Goal: Task Accomplishment & Management: Use online tool/utility

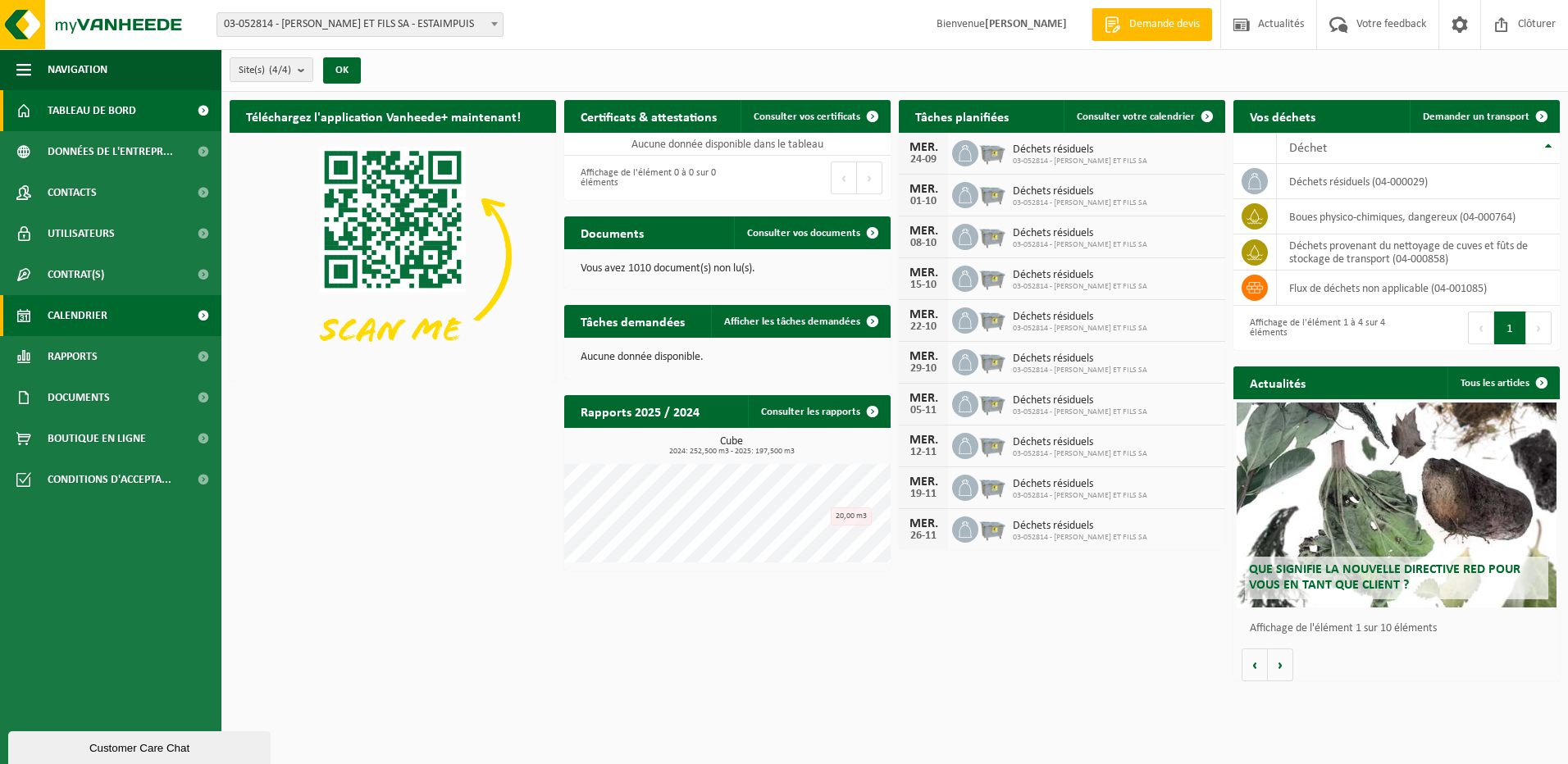
click at [201, 315] on span at bounding box center [202, 316] width 37 height 41
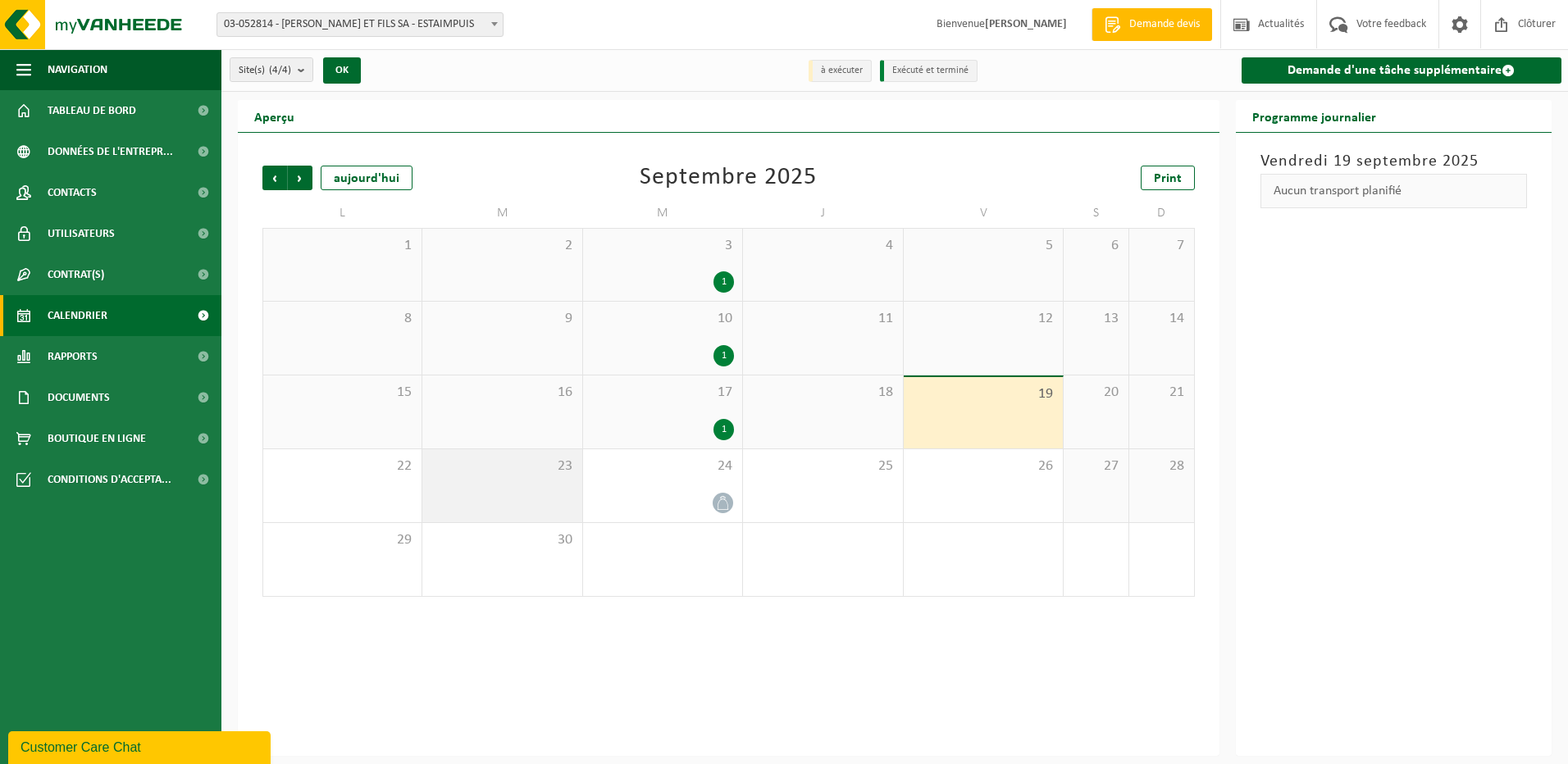
click at [511, 486] on div "23" at bounding box center [501, 486] width 159 height 73
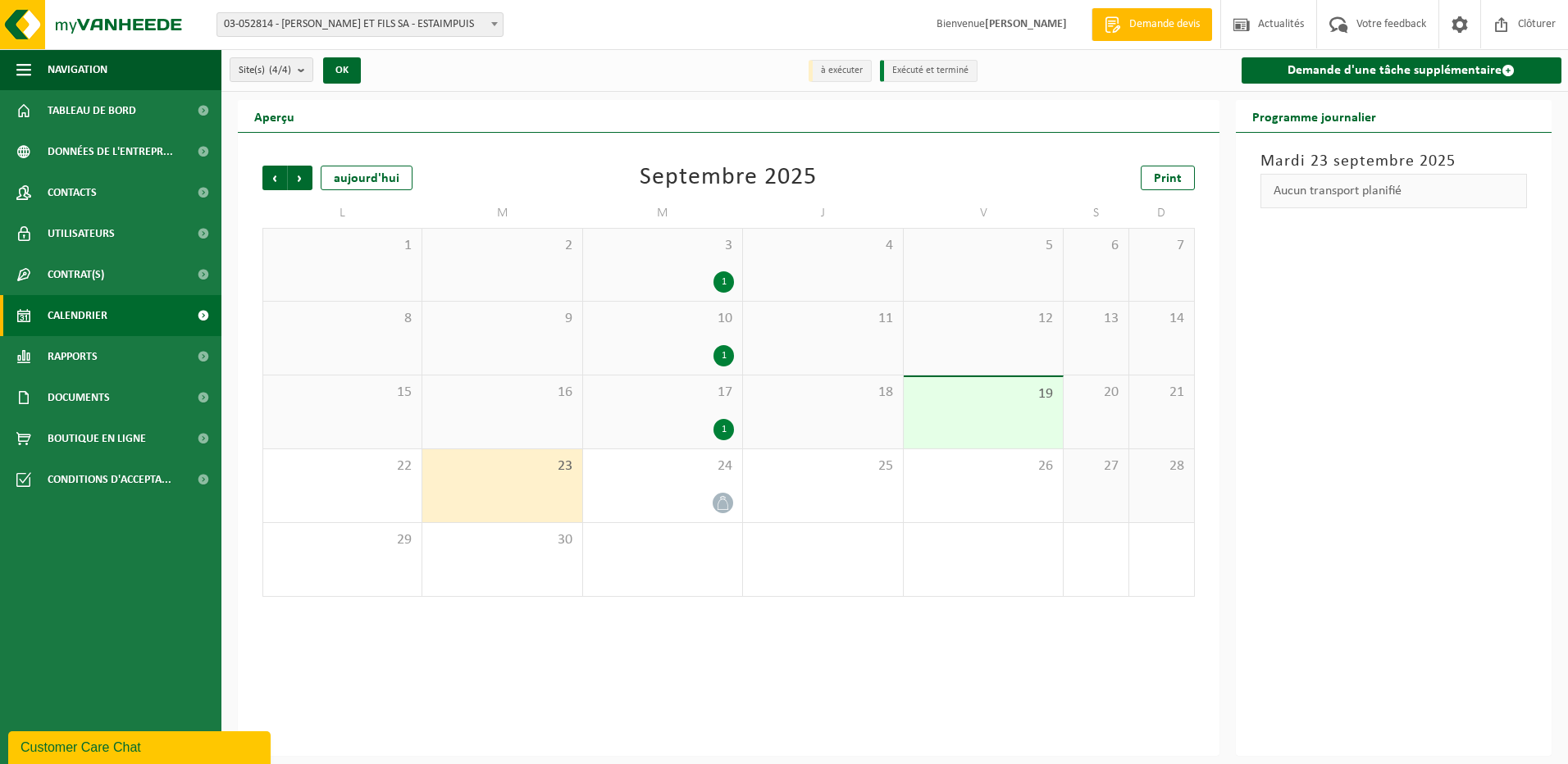
click at [511, 486] on div "23" at bounding box center [501, 486] width 159 height 73
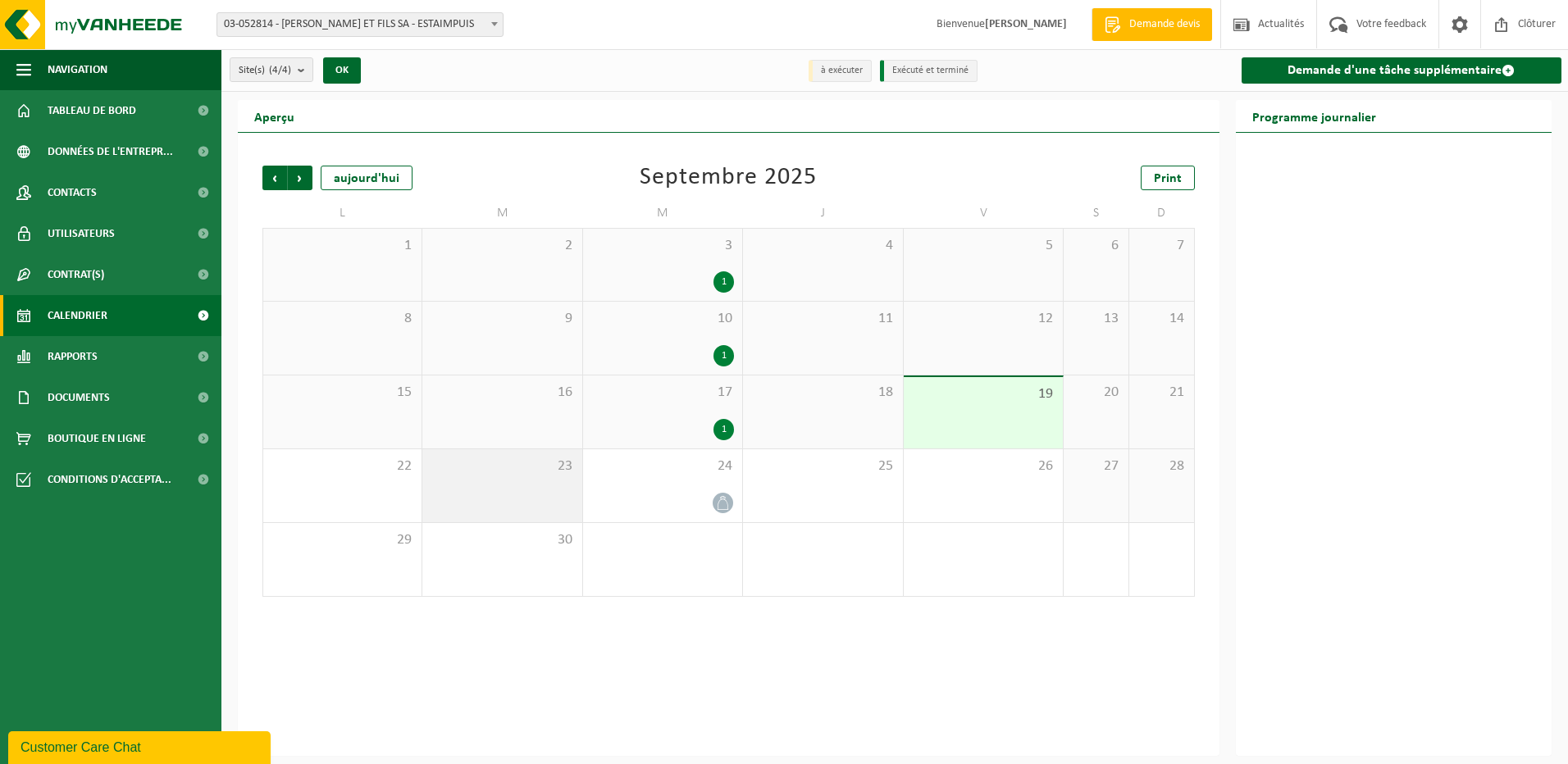
drag, startPoint x: 511, startPoint y: 486, endPoint x: 465, endPoint y: 494, distance: 46.7
click at [462, 497] on div "23" at bounding box center [501, 486] width 159 height 73
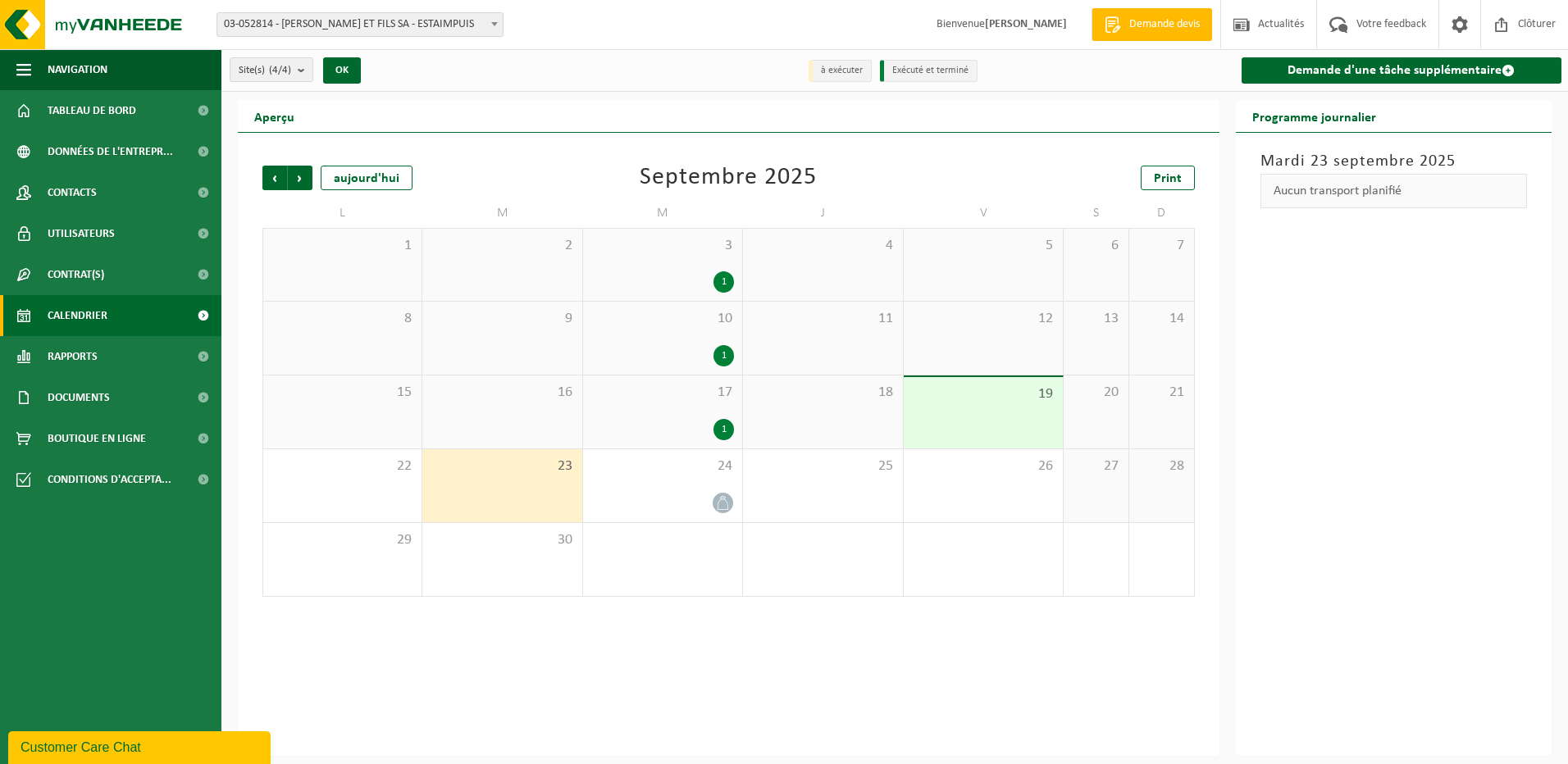
click at [850, 78] on li "à exécuter" at bounding box center [840, 70] width 63 height 22
click at [850, 74] on li "à exécuter" at bounding box center [840, 70] width 63 height 22
click at [954, 396] on span "19" at bounding box center [983, 395] width 143 height 18
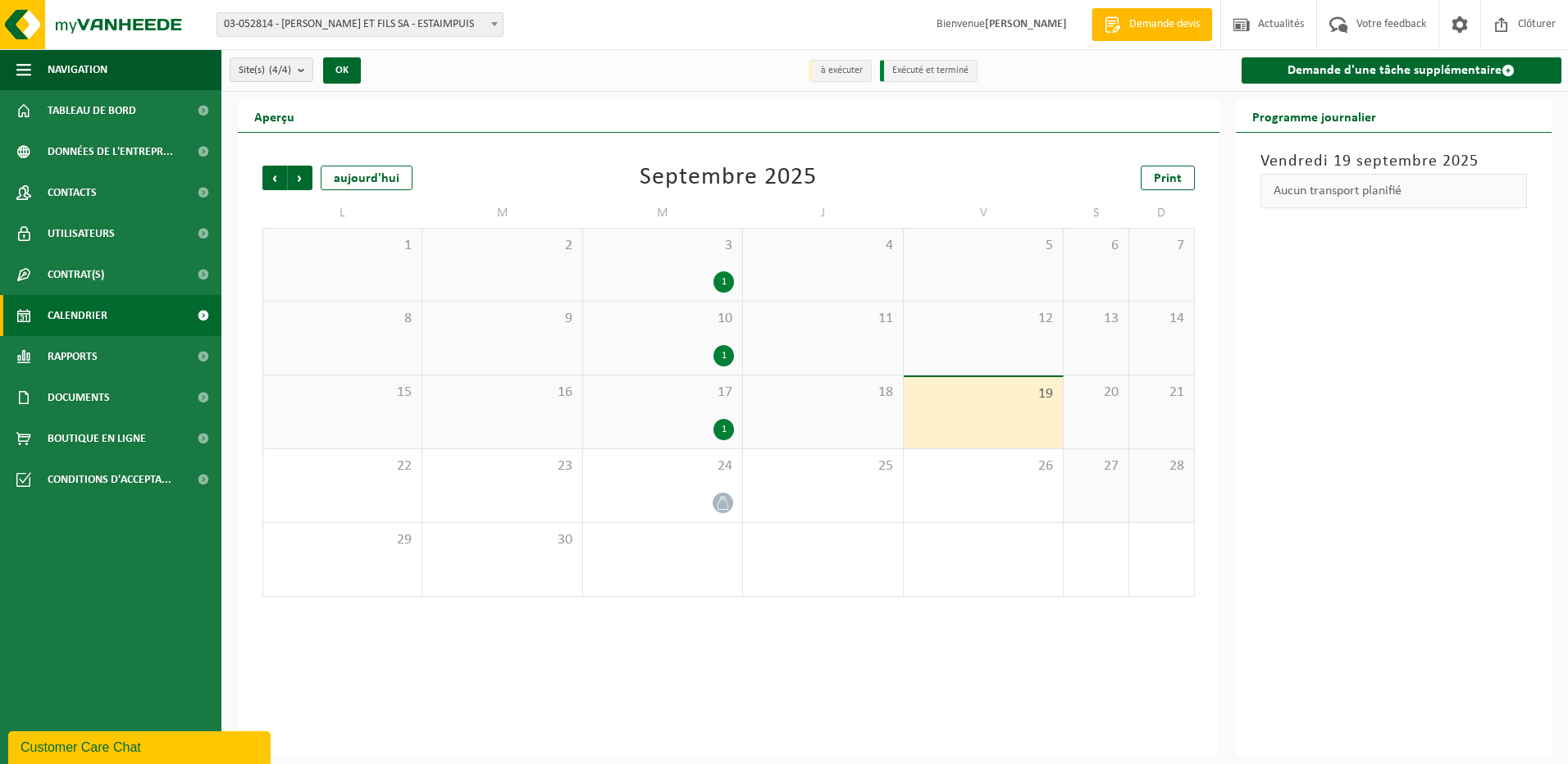
drag, startPoint x: 656, startPoint y: 413, endPoint x: 716, endPoint y: 429, distance: 62.1
click at [656, 413] on div "17 1" at bounding box center [662, 412] width 159 height 73
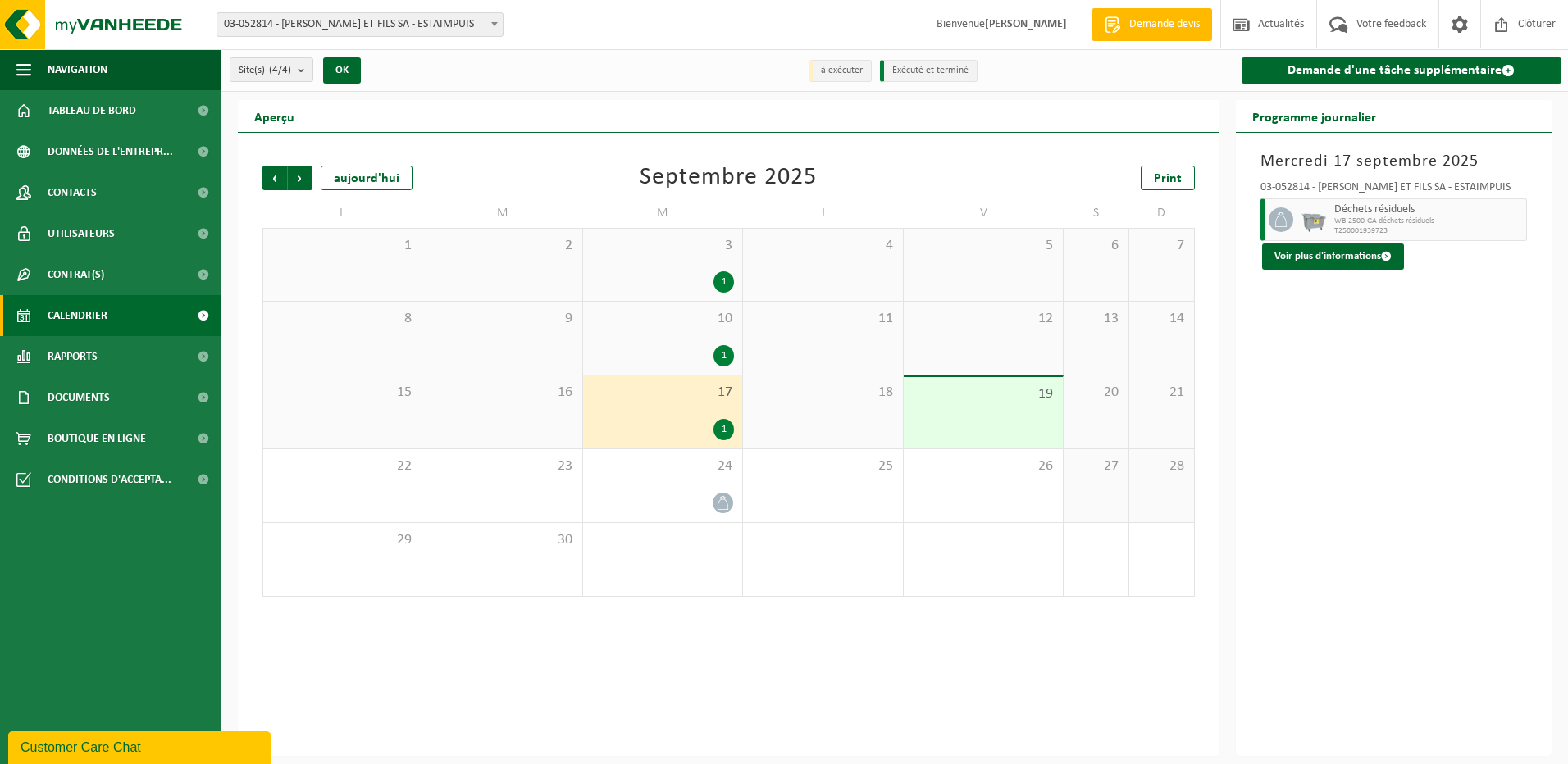
click at [725, 430] on div "1" at bounding box center [723, 429] width 21 height 21
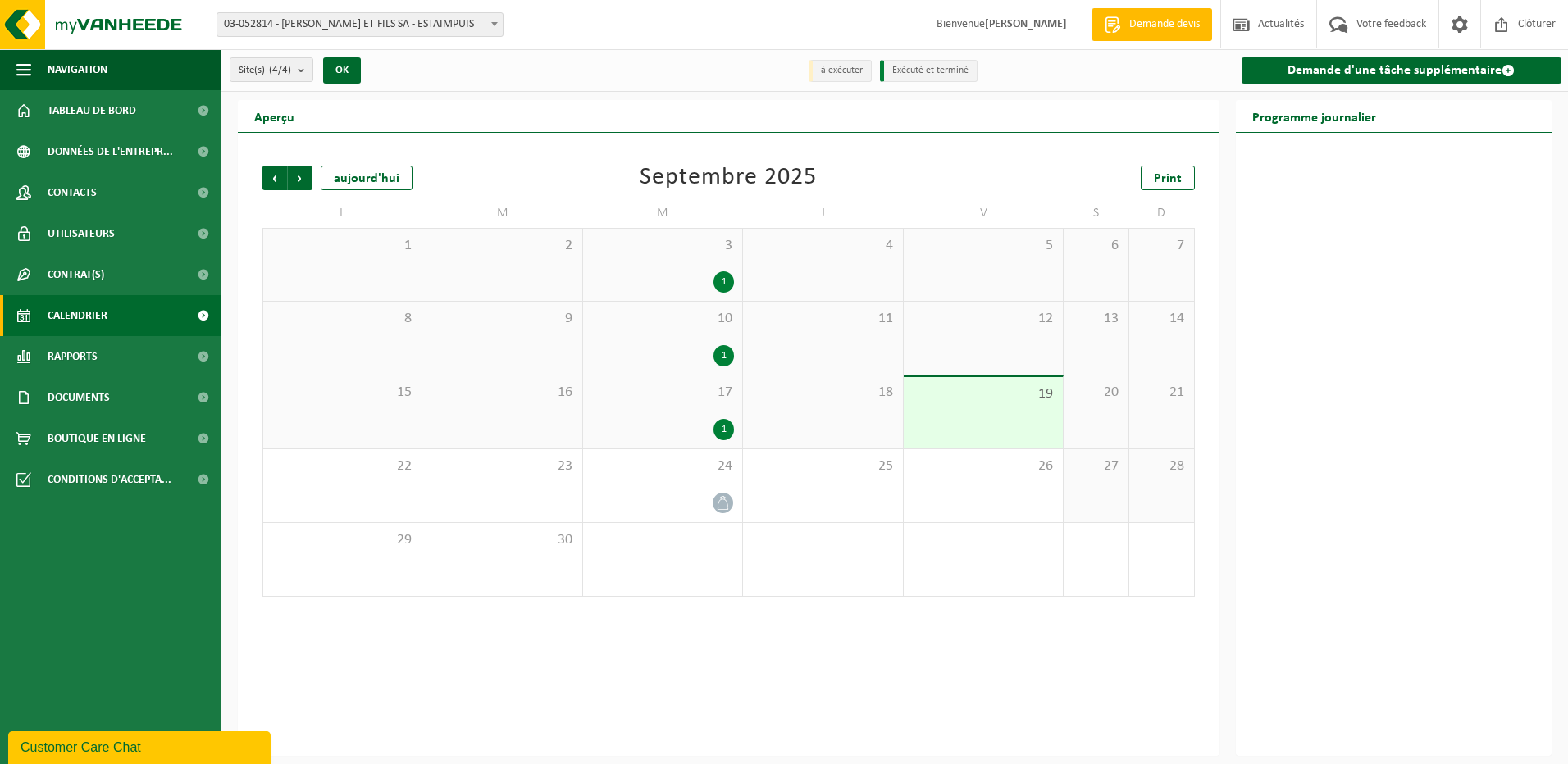
click at [617, 425] on div "1" at bounding box center [662, 429] width 143 height 21
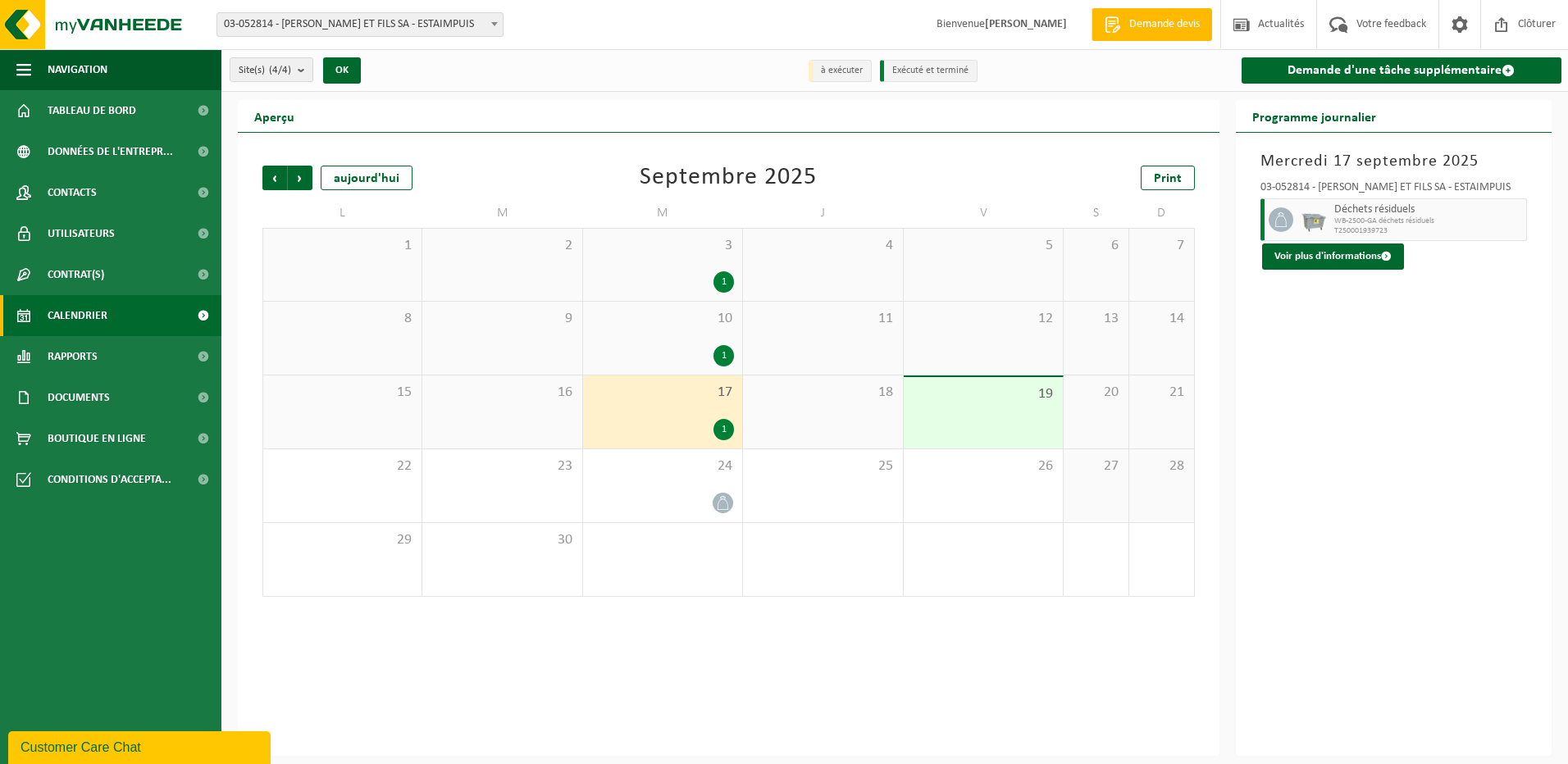
click at [554, 420] on div "16" at bounding box center [501, 412] width 159 height 73
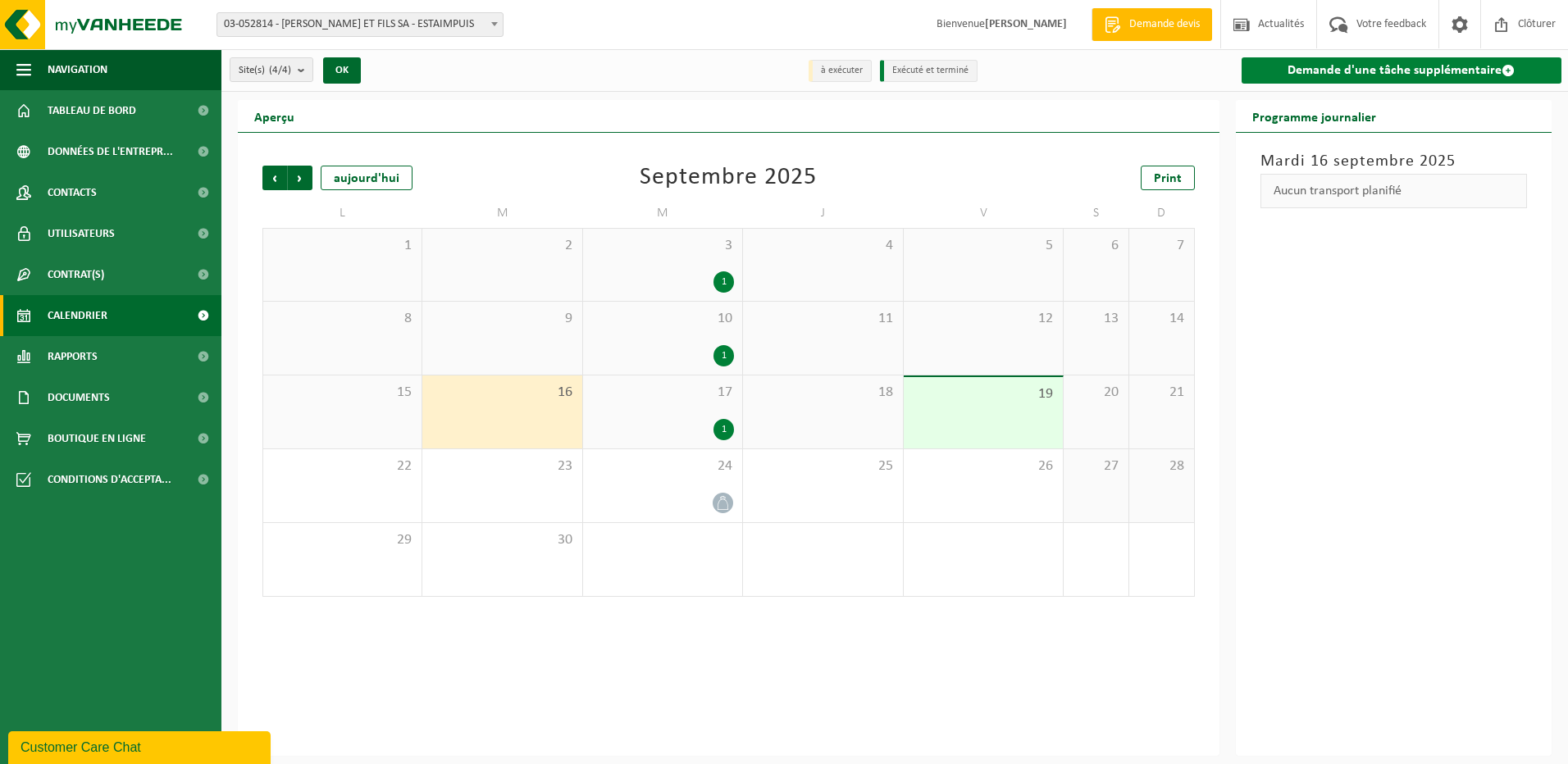
click at [1410, 70] on link "Demande d'une tâche supplémentaire" at bounding box center [1401, 71] width 320 height 26
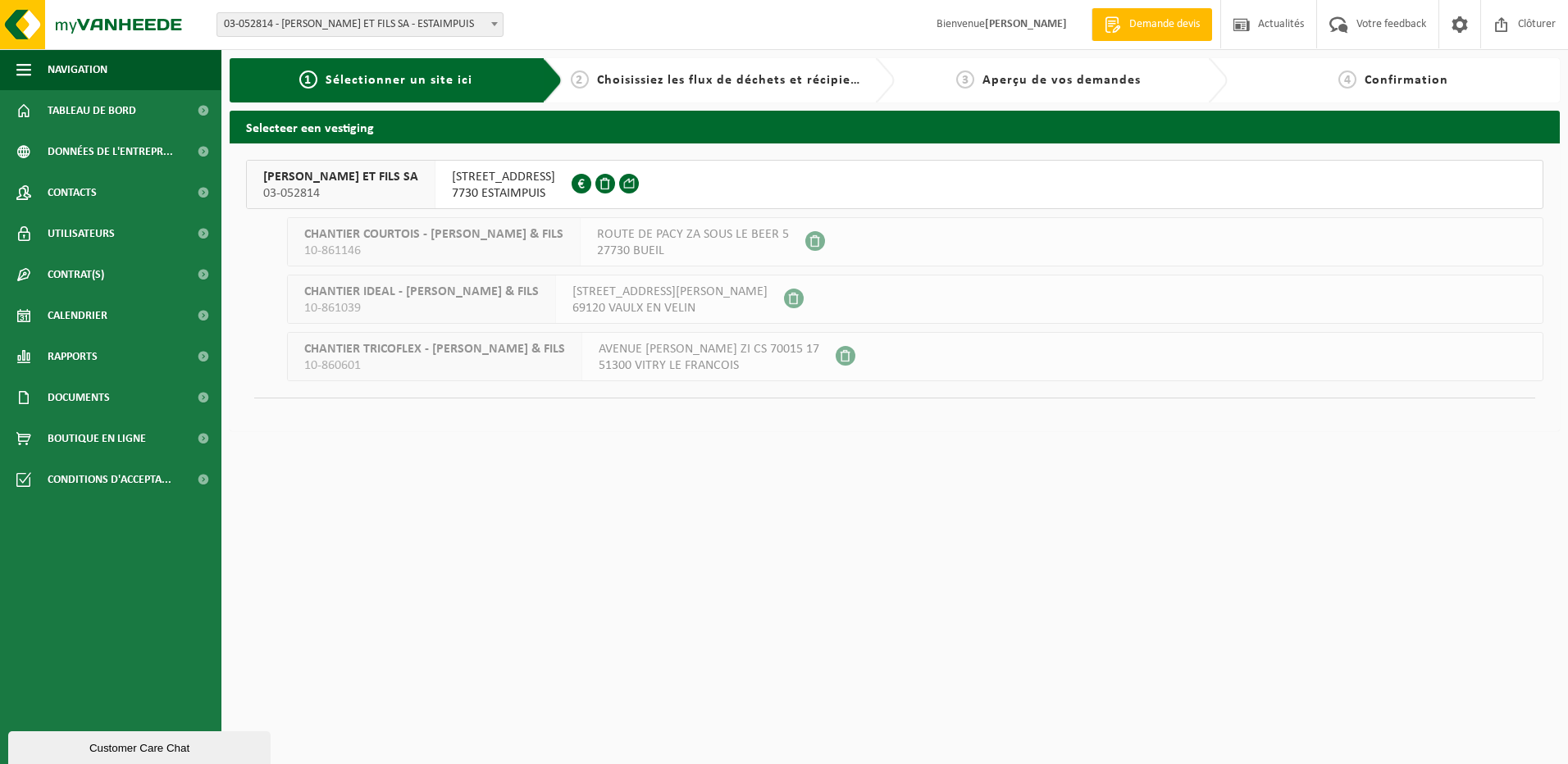
click at [452, 175] on span "RUE DES TONNELIERS 3" at bounding box center [503, 178] width 103 height 17
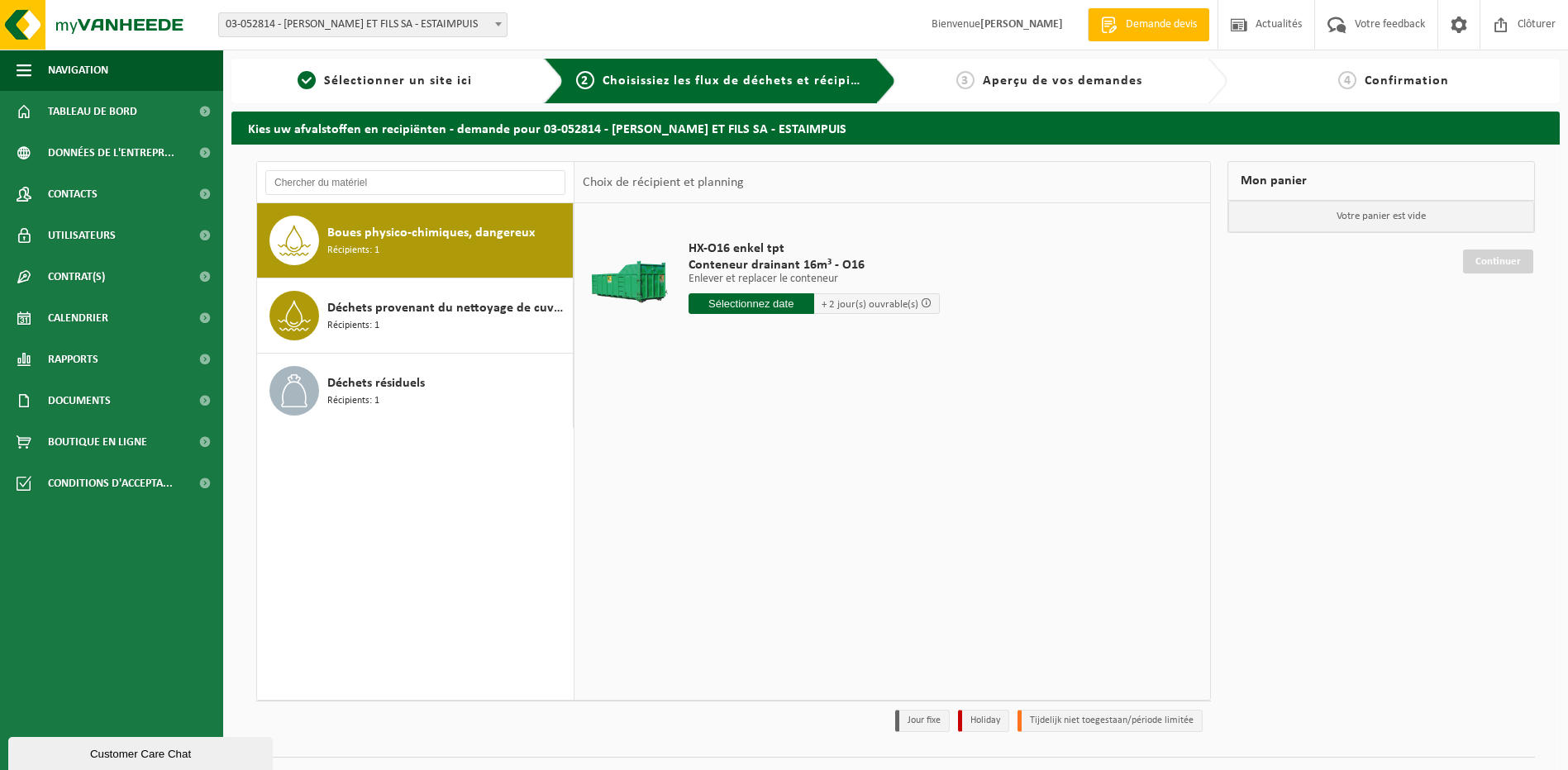
click at [345, 476] on div "Boues physico-chimiques, dangereux Récipients: 1 Déchets provenant du nettoyage…" at bounding box center [415, 451] width 317 height 497
drag, startPoint x: 345, startPoint y: 476, endPoint x: 424, endPoint y: 533, distance: 97.4
click at [424, 533] on div "Boues physico-chimiques, dangereux Récipients: 1 Déchets provenant du nettoyage…" at bounding box center [415, 451] width 317 height 497
click at [381, 183] on input "text" at bounding box center [415, 183] width 300 height 25
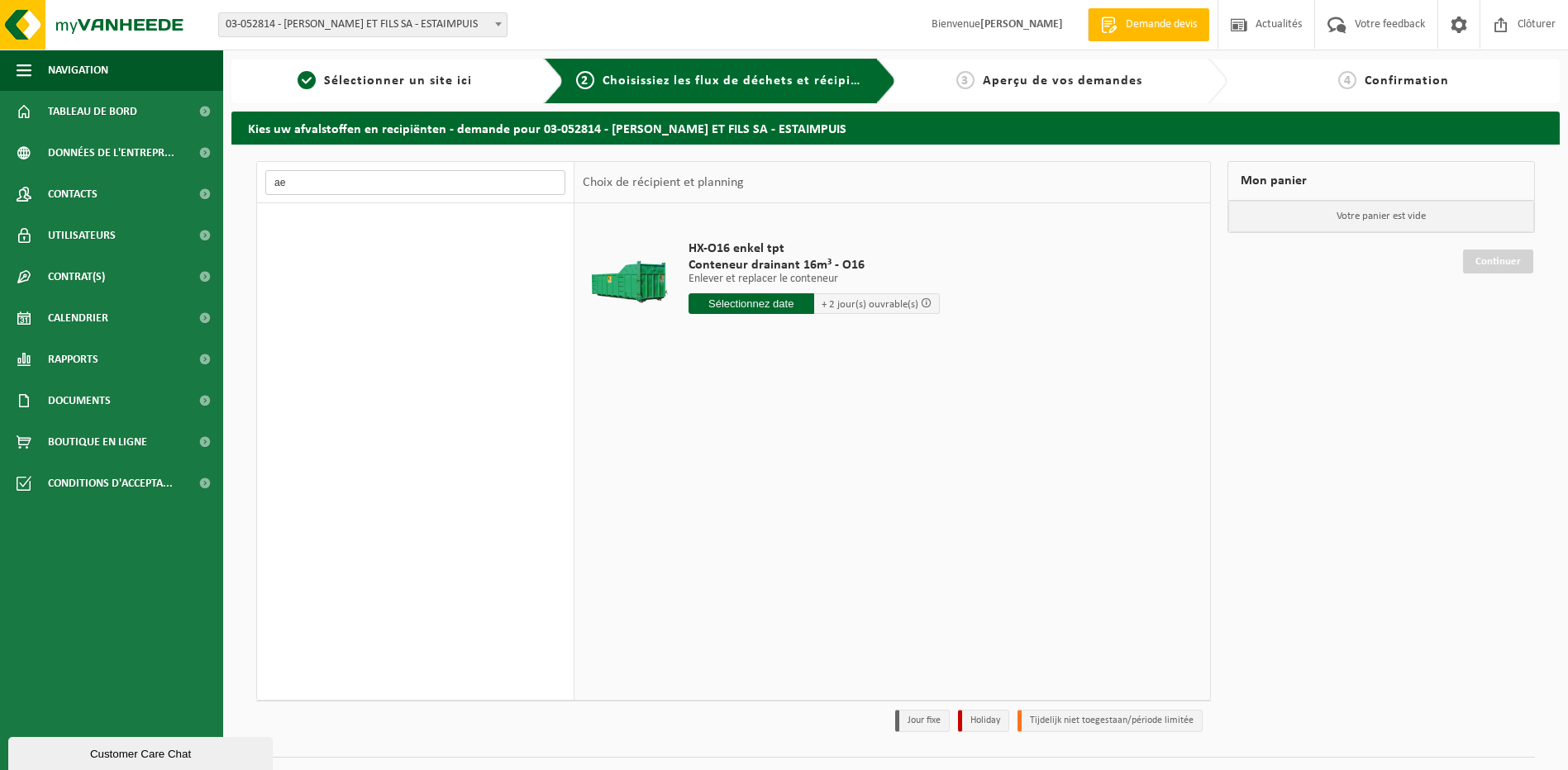
type input "a"
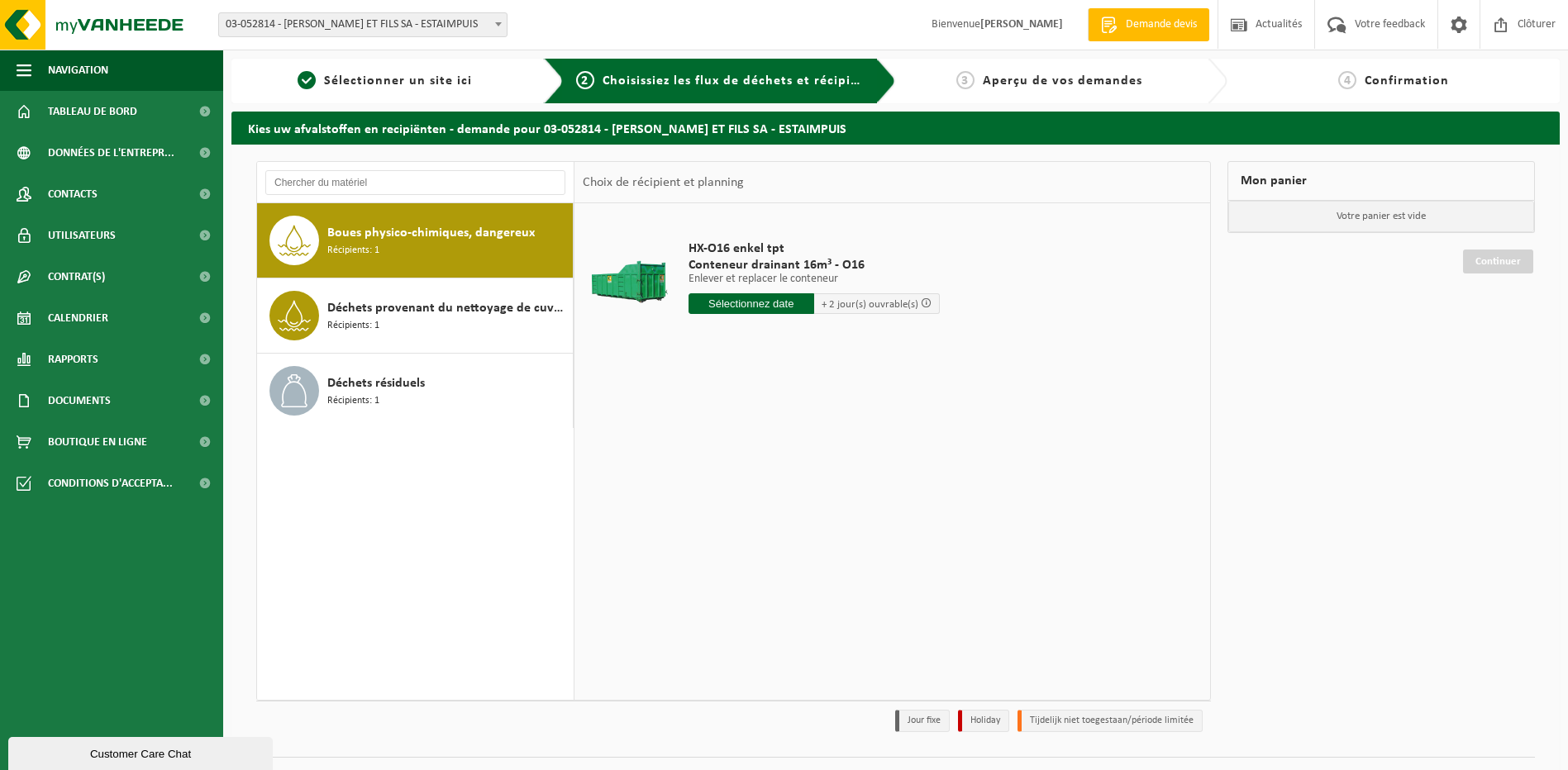
click at [493, 489] on div "Boues physico-chimiques, dangereux Récipients: 1 Déchets provenant du nettoyage…" at bounding box center [415, 451] width 317 height 497
click at [198, 277] on span at bounding box center [204, 277] width 37 height 42
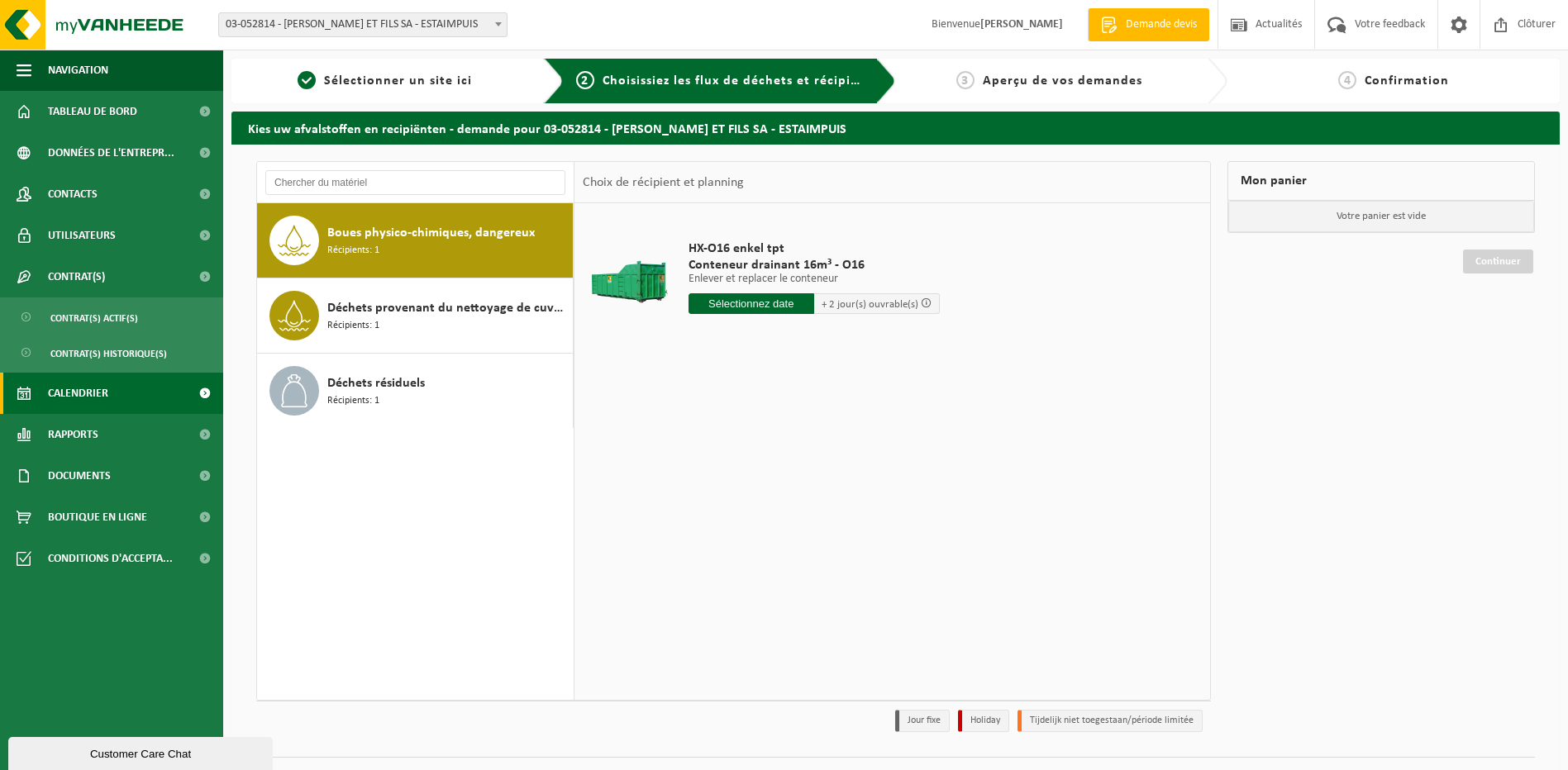
click at [201, 391] on span at bounding box center [204, 394] width 37 height 42
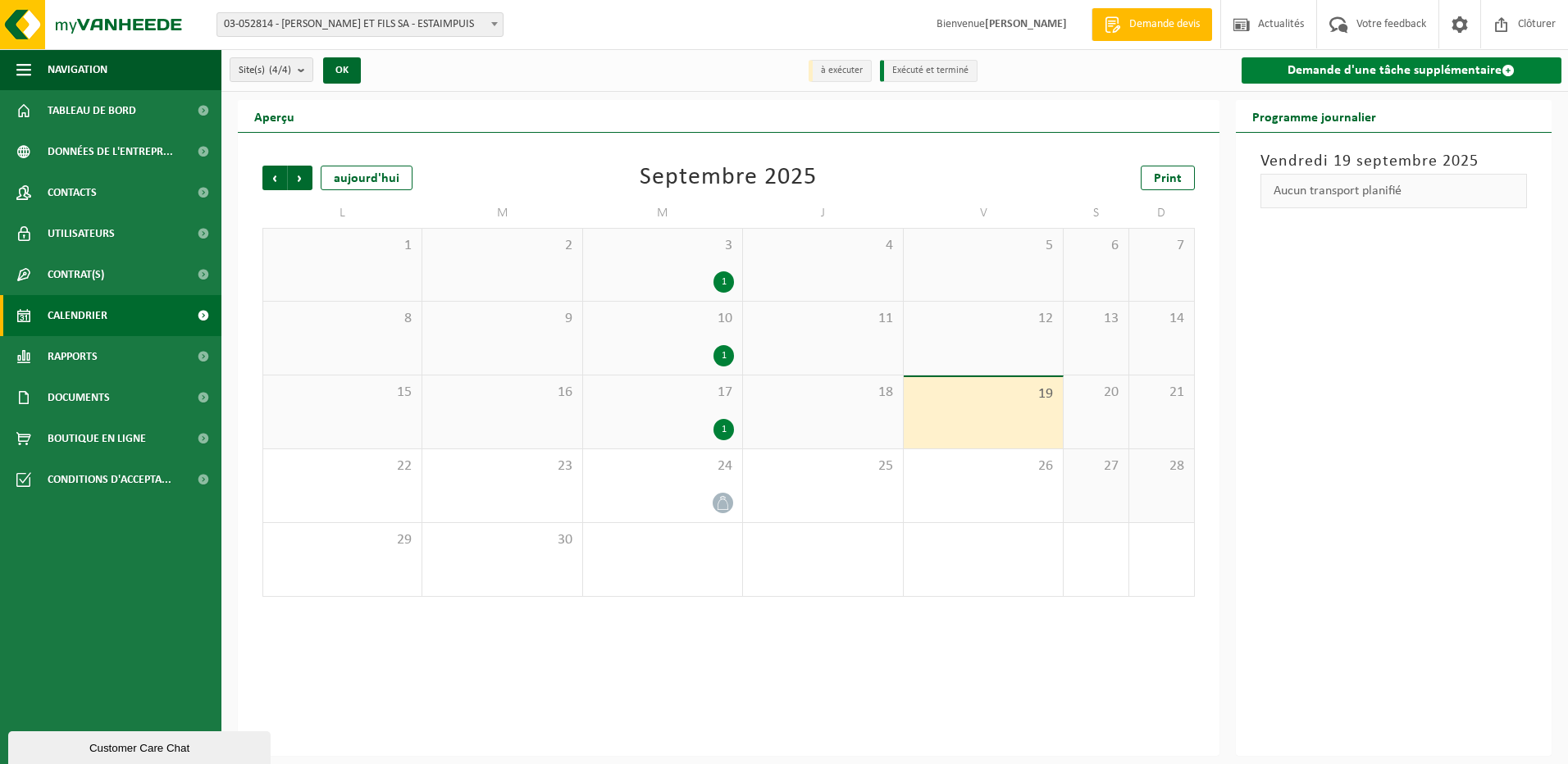
click at [1390, 64] on link "Demande d'une tâche supplémentaire" at bounding box center [1401, 71] width 320 height 26
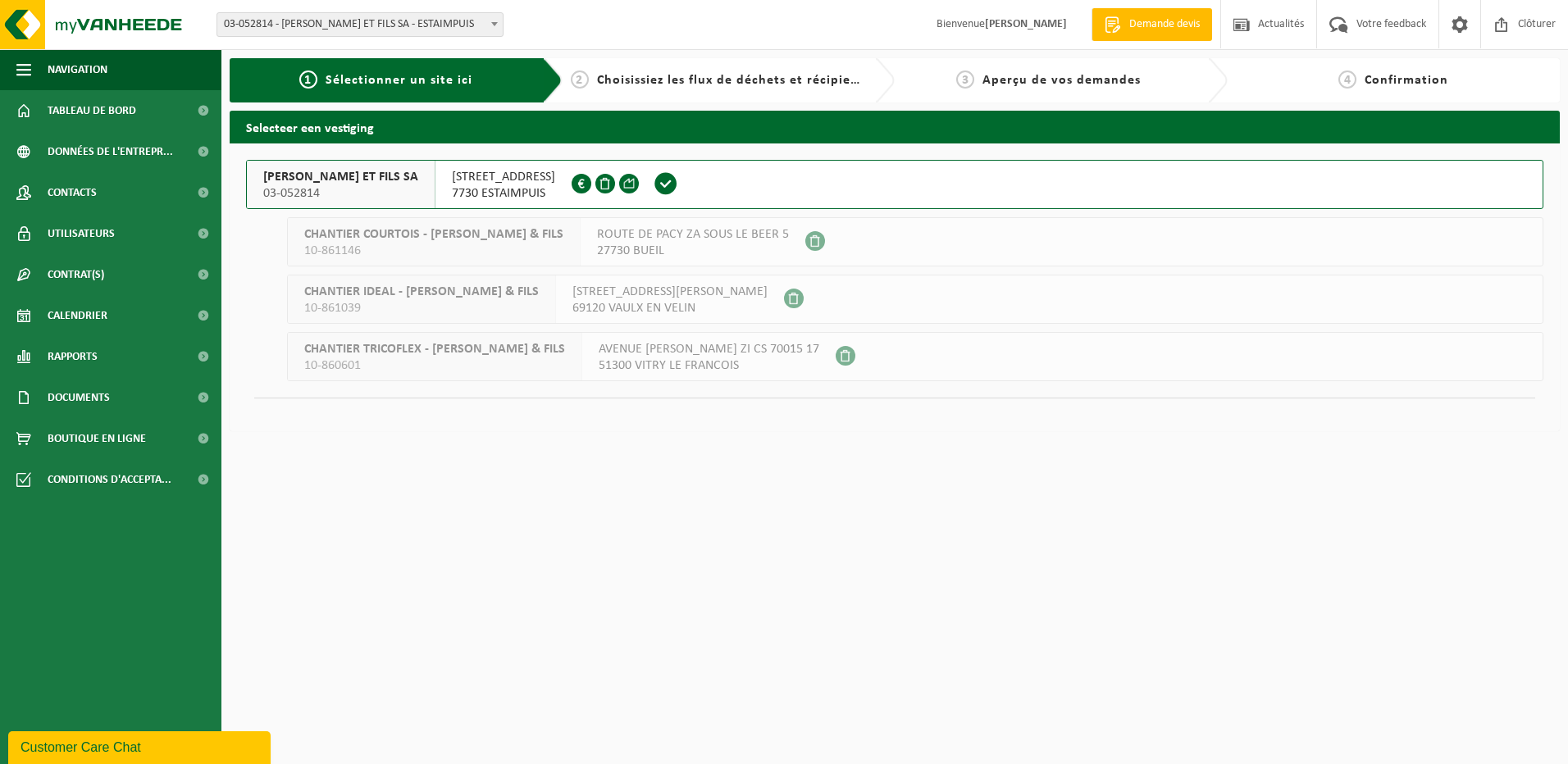
click at [329, 177] on span "[PERSON_NAME] ET FILS SA" at bounding box center [341, 178] width 155 height 17
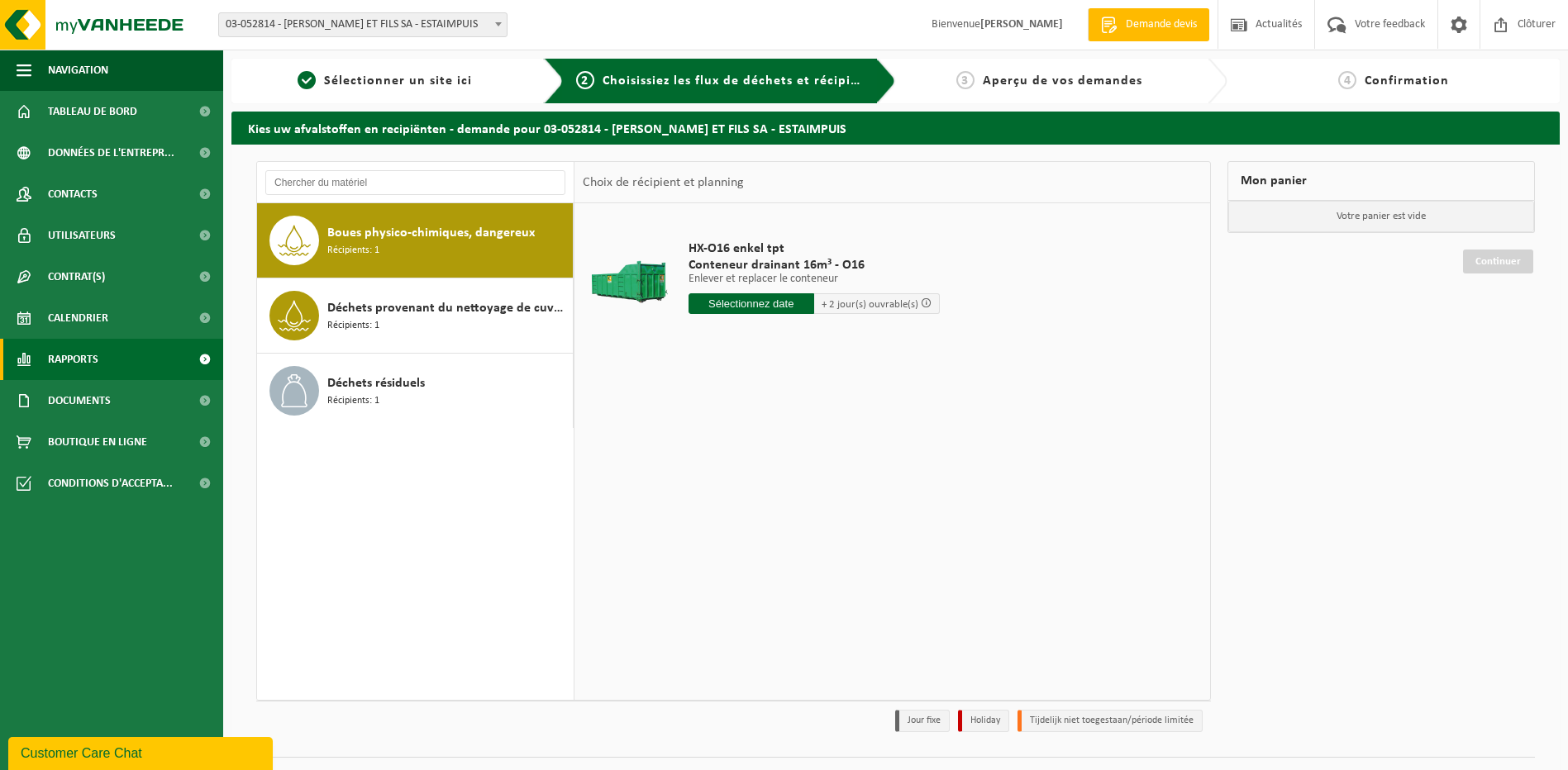
click at [206, 359] on span at bounding box center [204, 360] width 37 height 42
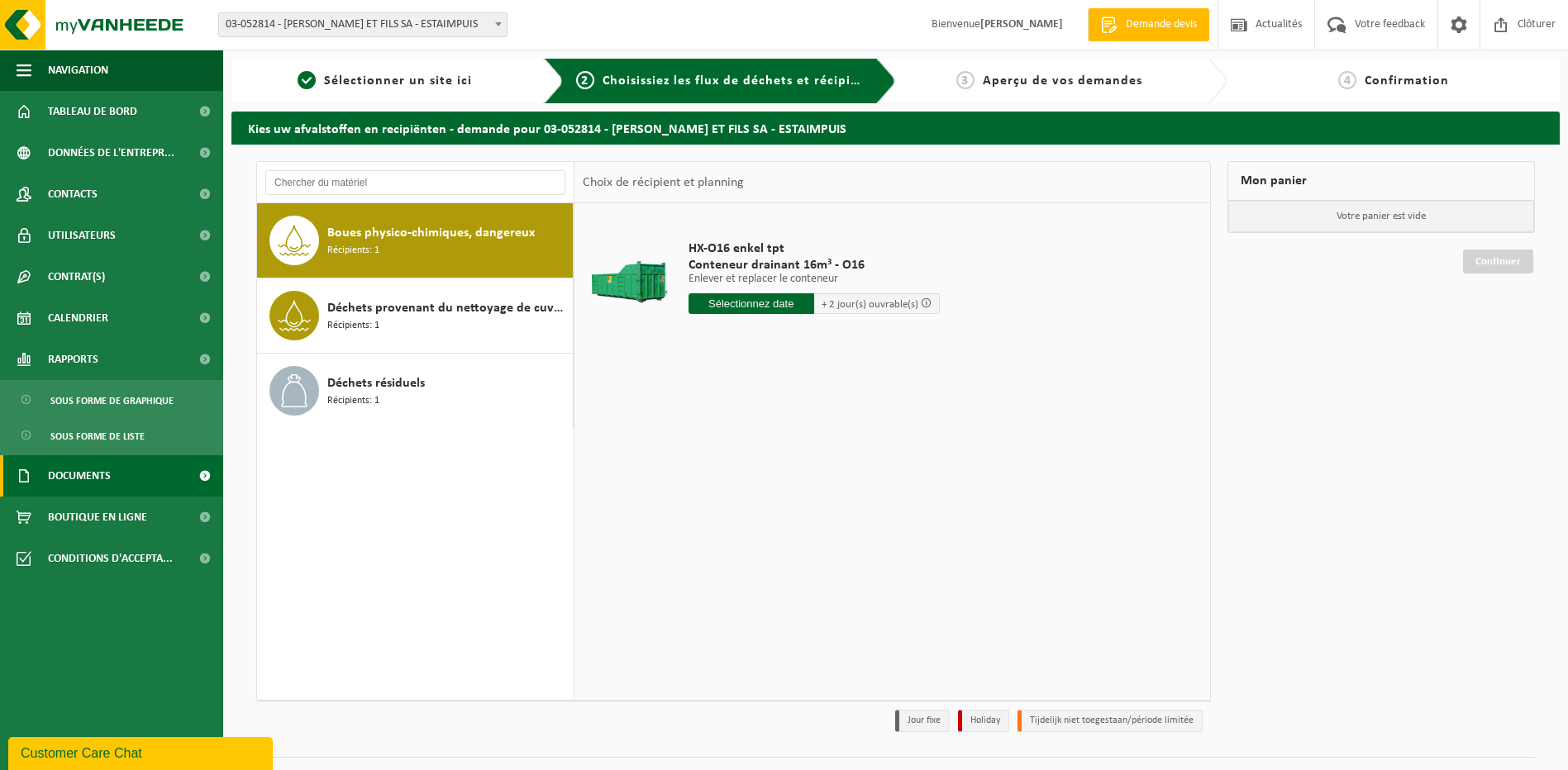
click at [201, 474] on span at bounding box center [204, 476] width 37 height 42
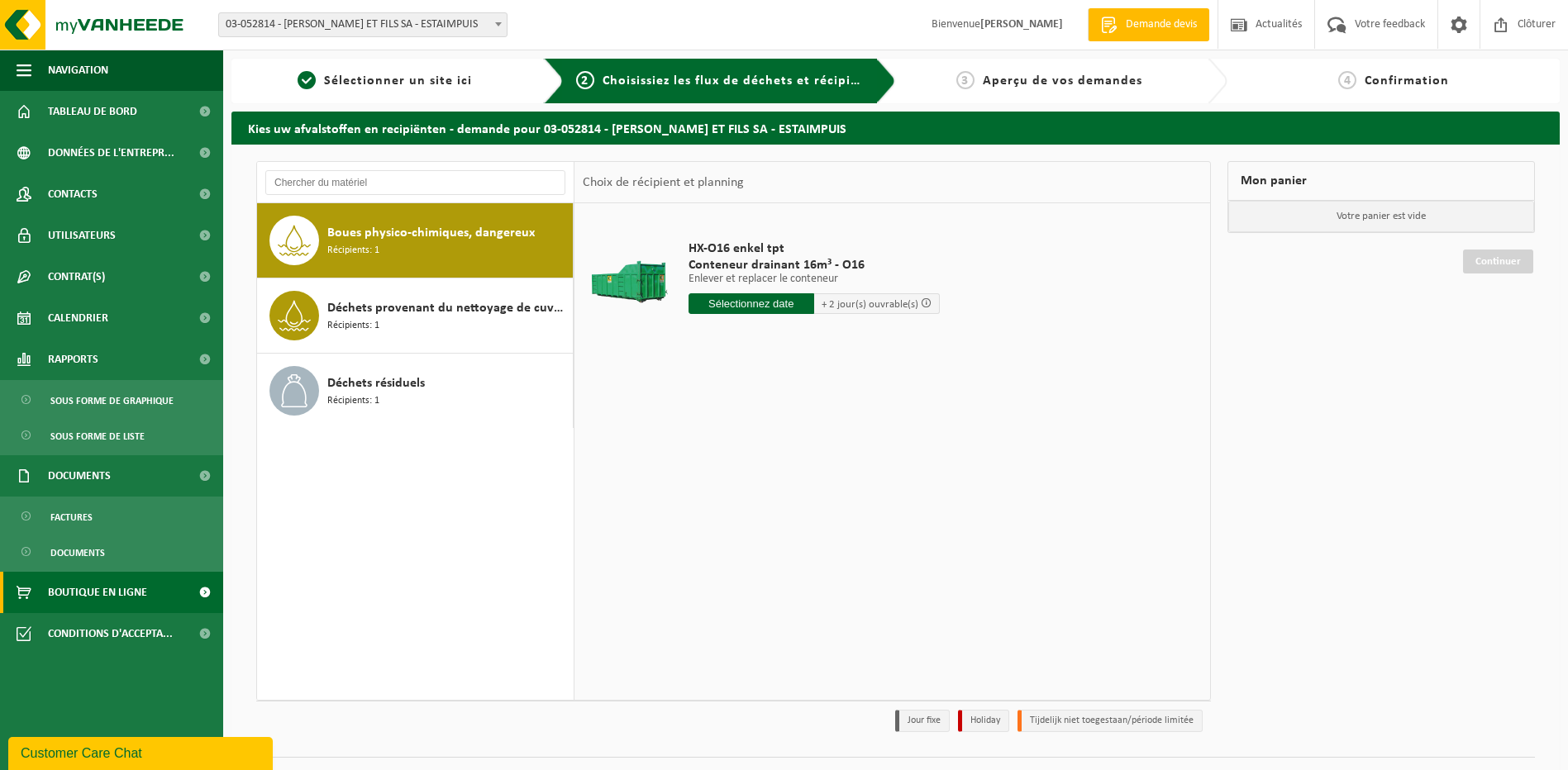
click at [204, 594] on span at bounding box center [204, 593] width 37 height 42
